Goal: Information Seeking & Learning: Learn about a topic

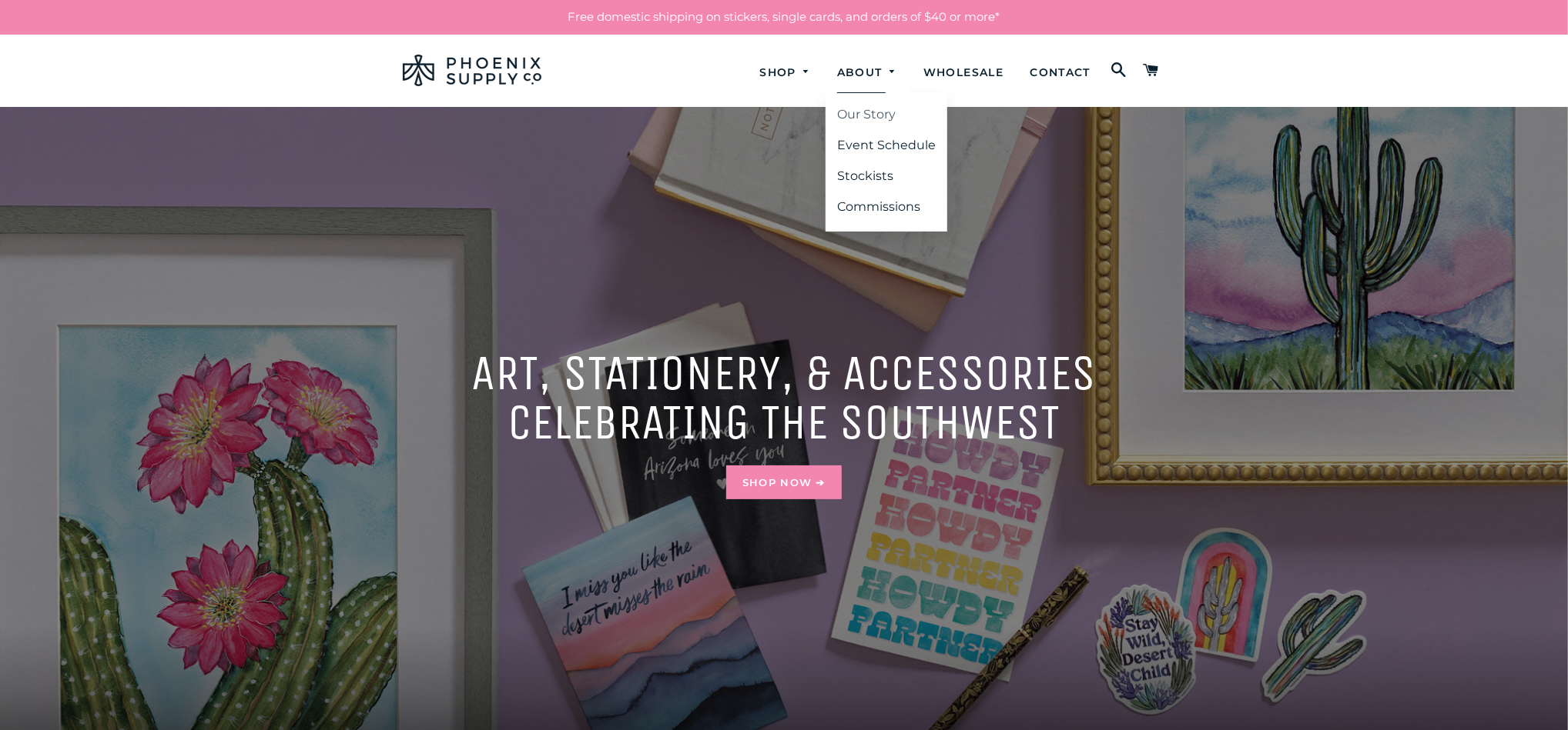
click at [878, 112] on link "Our Story" at bounding box center [886, 114] width 122 height 28
